Goal: Task Accomplishment & Management: Use online tool/utility

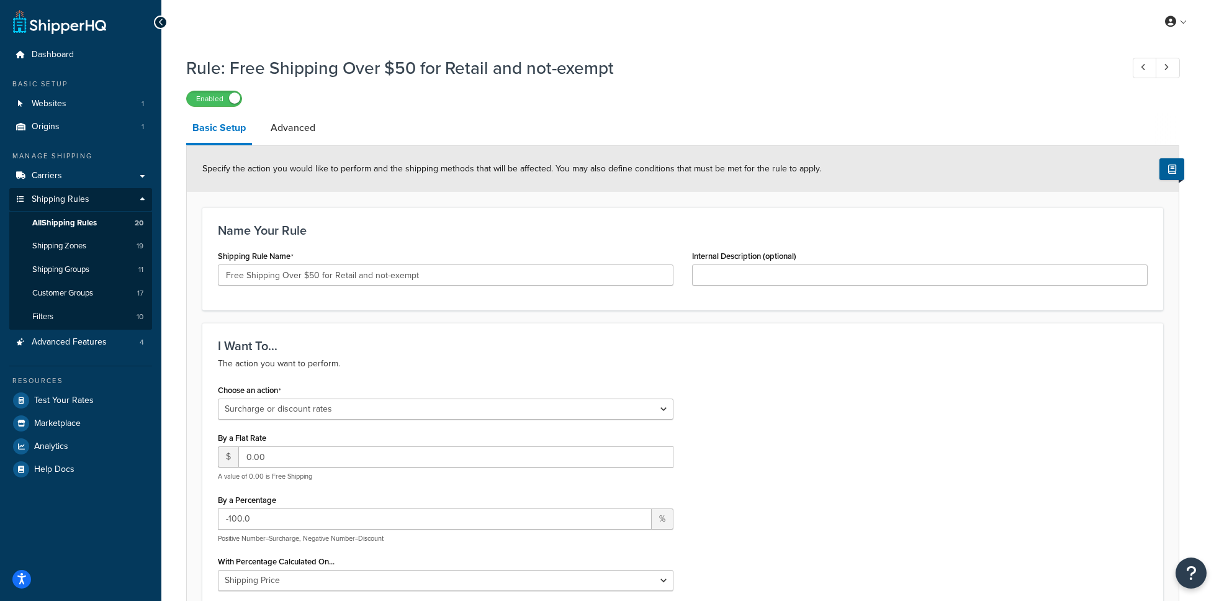
select select "SURCHARGE"
